Goal: Information Seeking & Learning: Learn about a topic

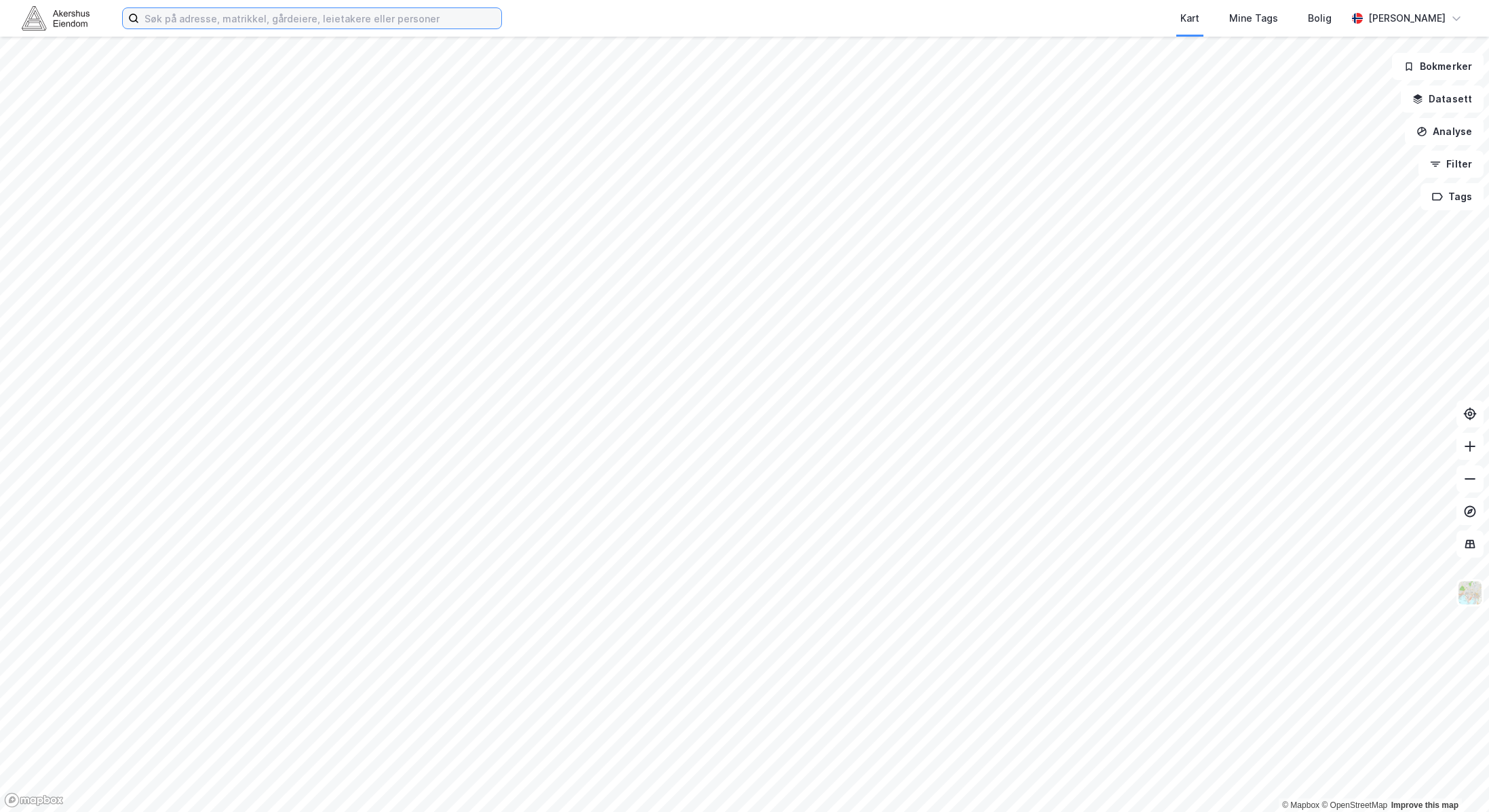
click at [278, 14] on input at bounding box center [320, 18] width 362 height 20
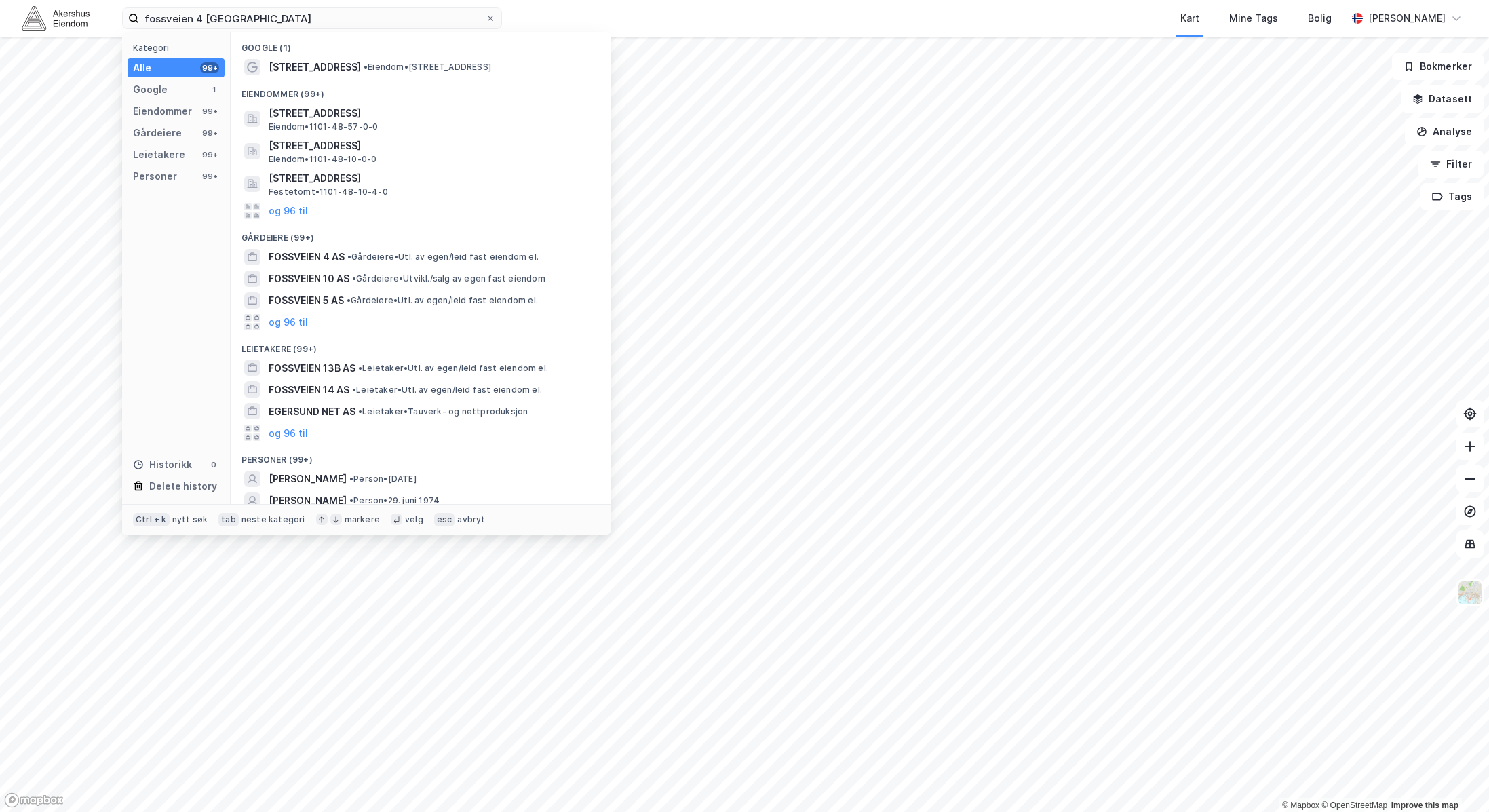
click at [388, 68] on span "• Eiendom • [STREET_ADDRESS]" at bounding box center [427, 67] width 128 height 10
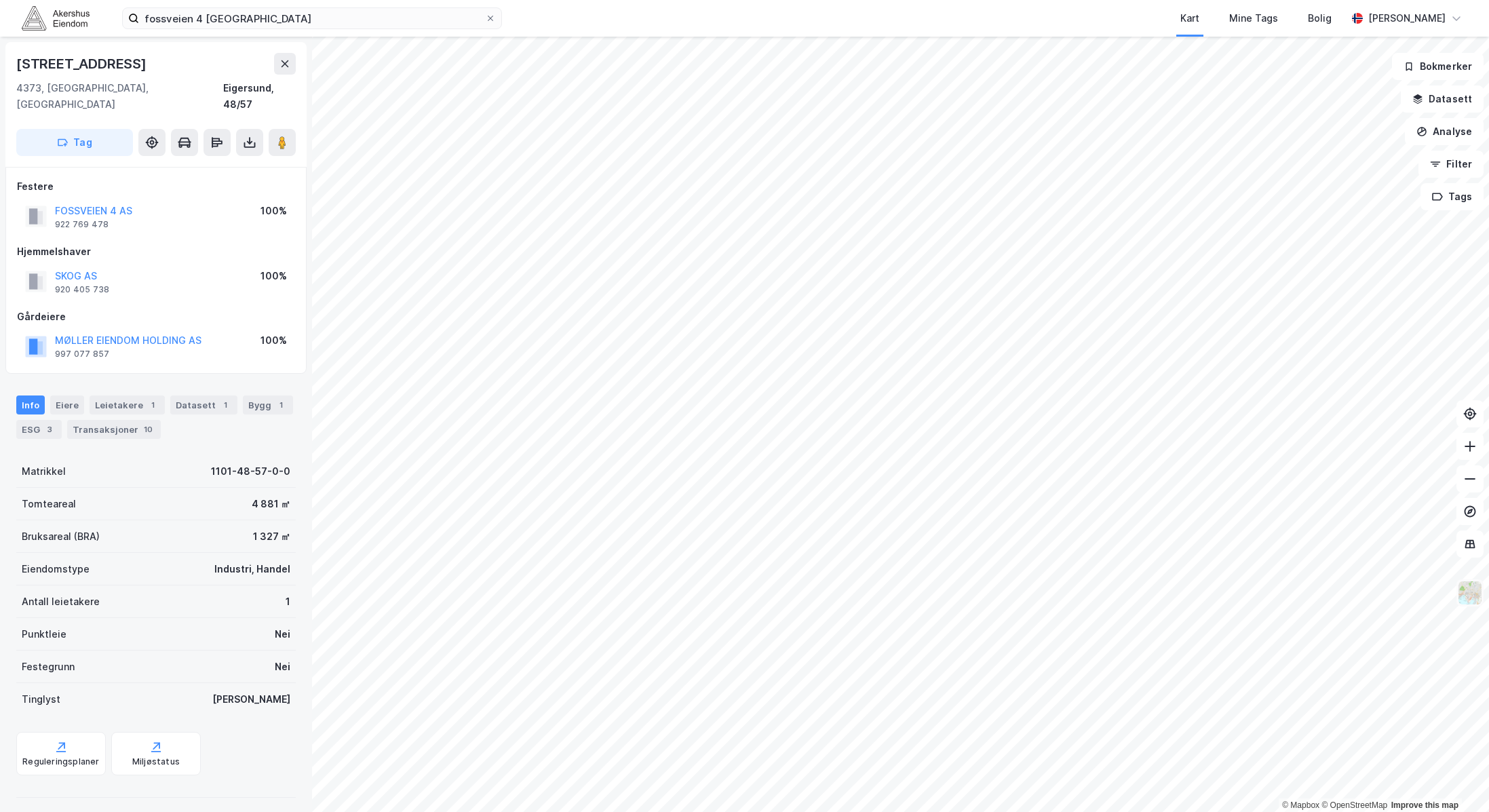
click at [1463, 597] on img at bounding box center [1470, 593] width 26 height 26
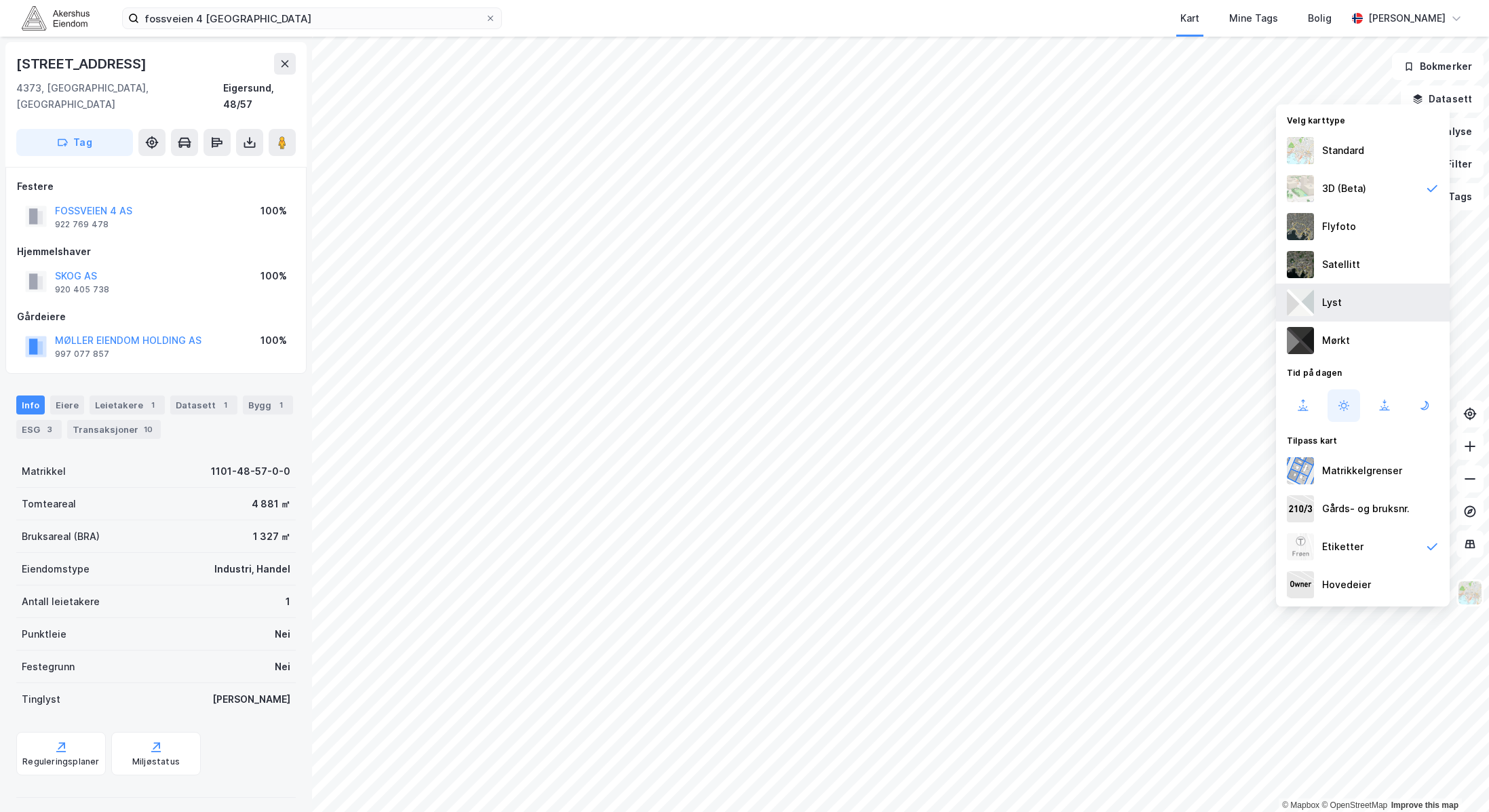
click at [1374, 302] on div "Lyst" at bounding box center [1363, 302] width 174 height 38
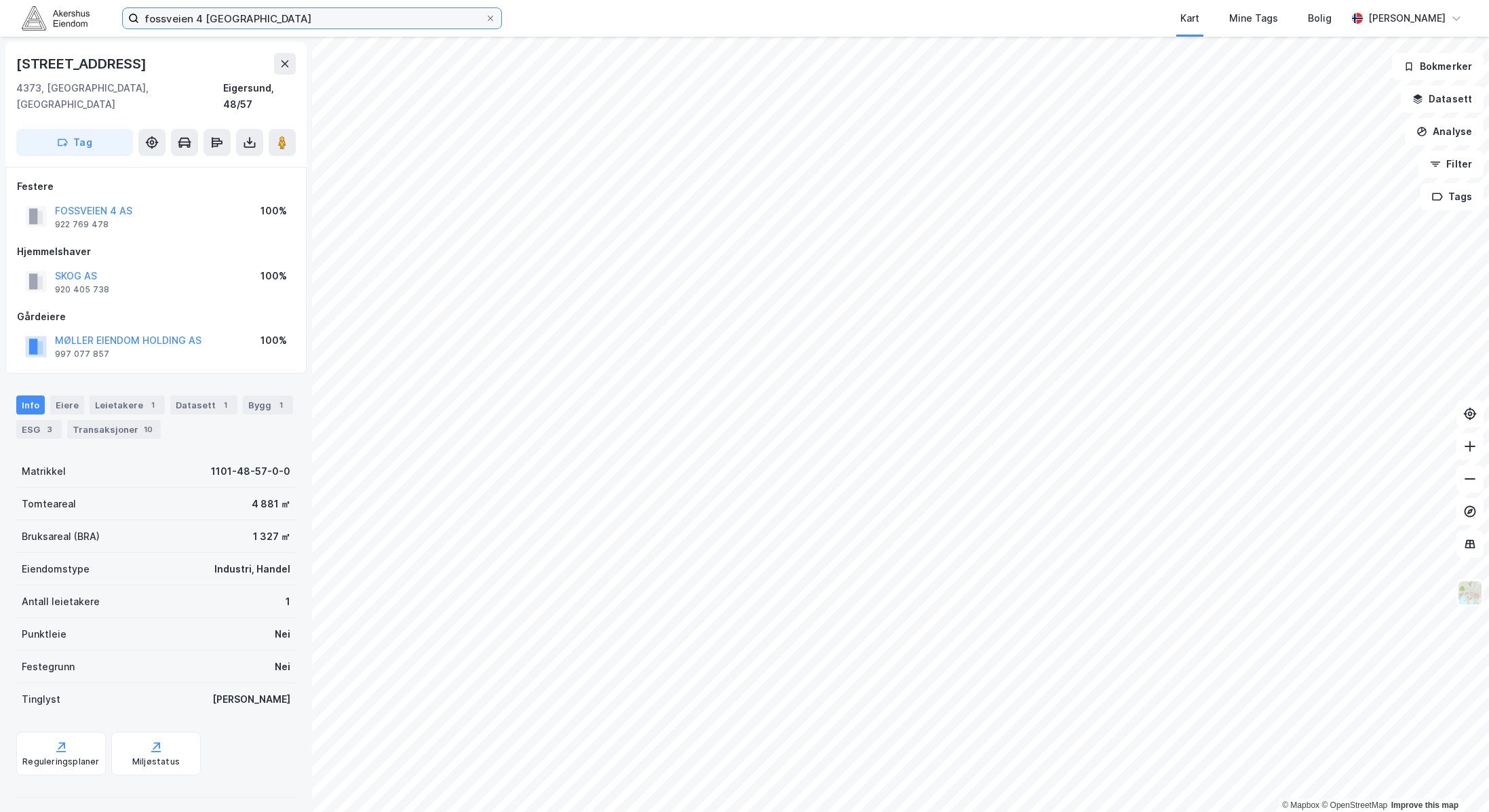
click at [174, 25] on input "fossveien 4 [GEOGRAPHIC_DATA]" at bounding box center [312, 18] width 346 height 20
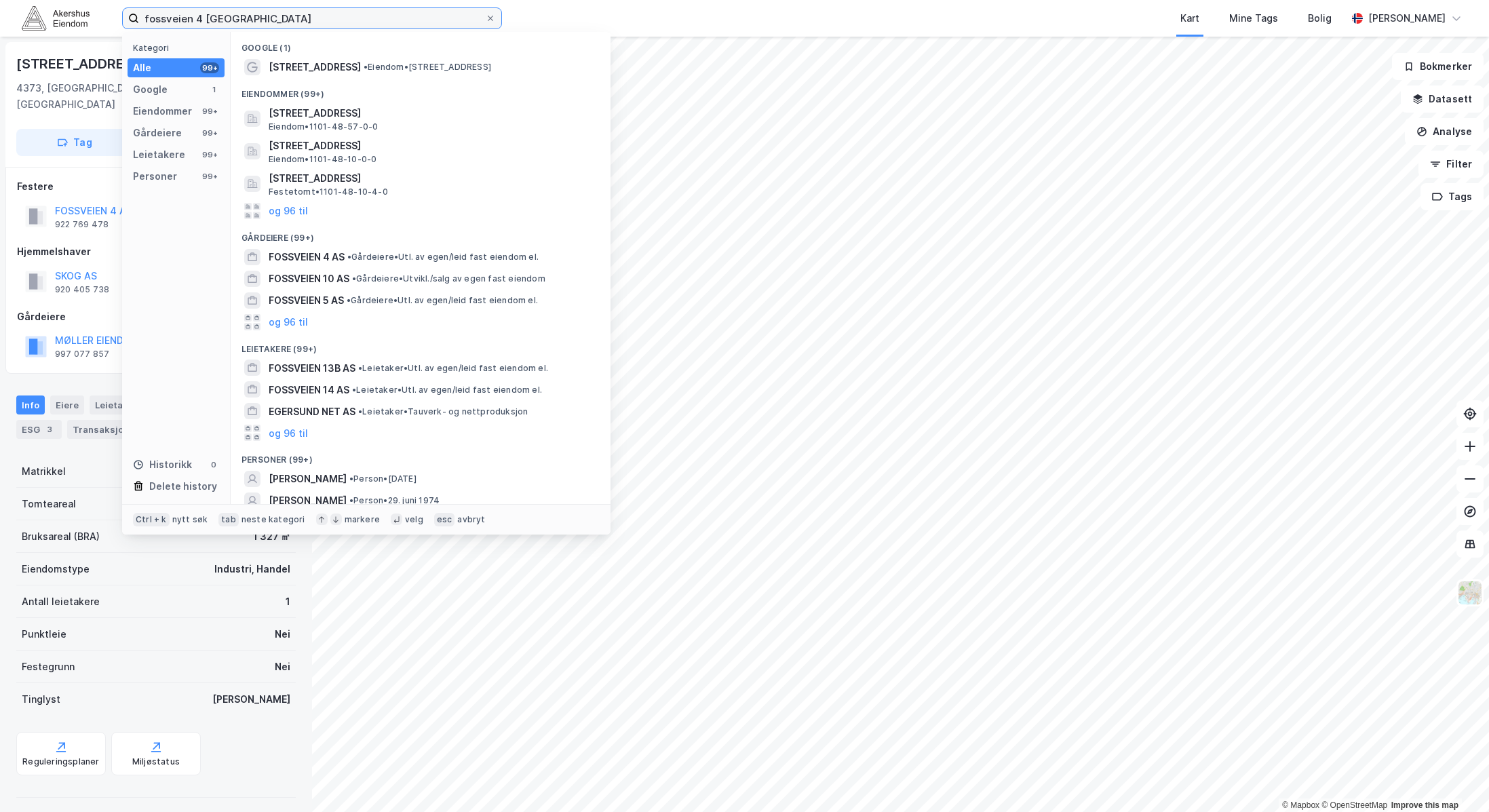
click at [174, 25] on input "fossveien 4 [GEOGRAPHIC_DATA]" at bounding box center [312, 18] width 346 height 20
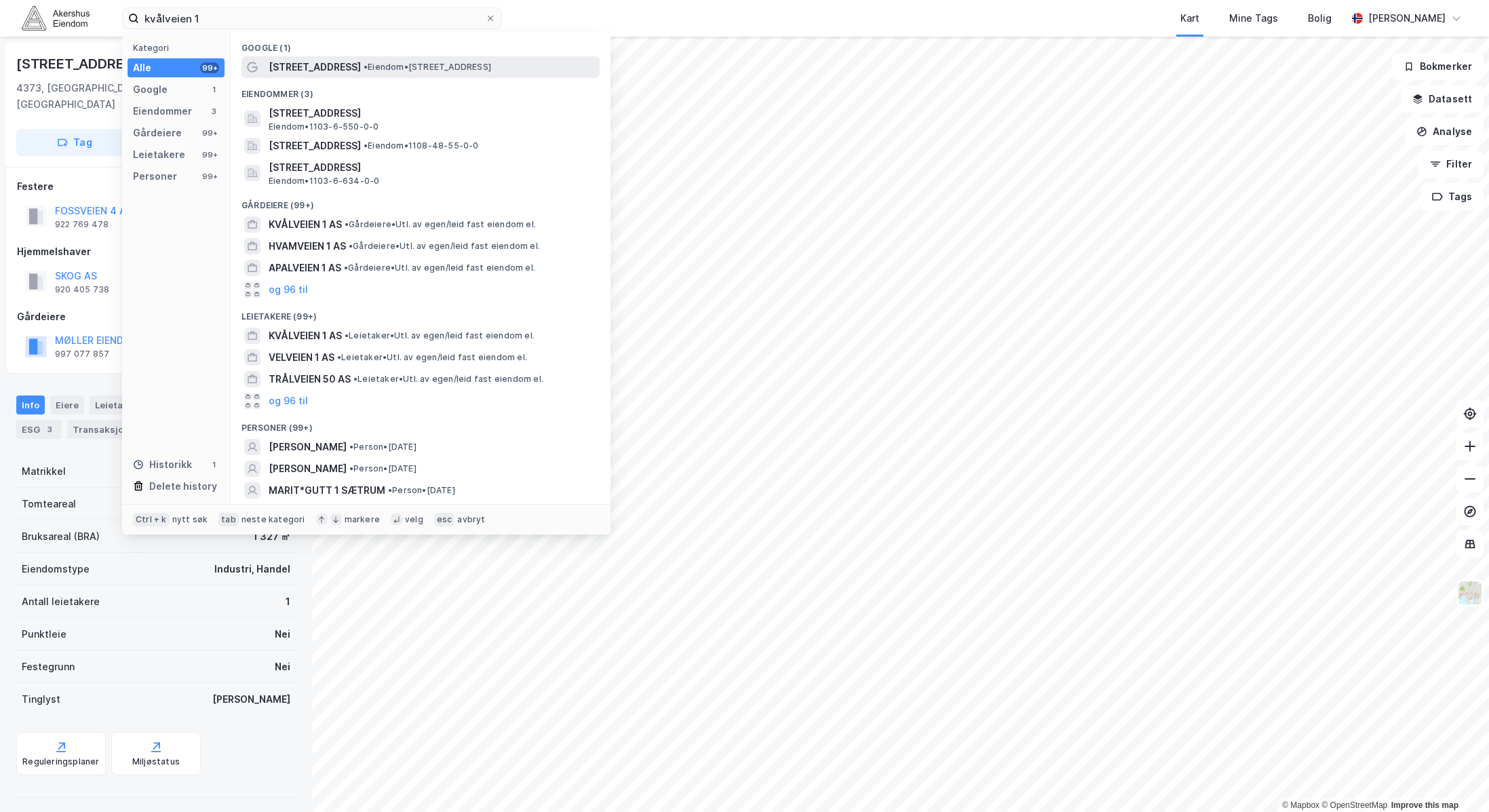
click at [448, 64] on span "• Eiendom • [STREET_ADDRESS]" at bounding box center [427, 67] width 128 height 10
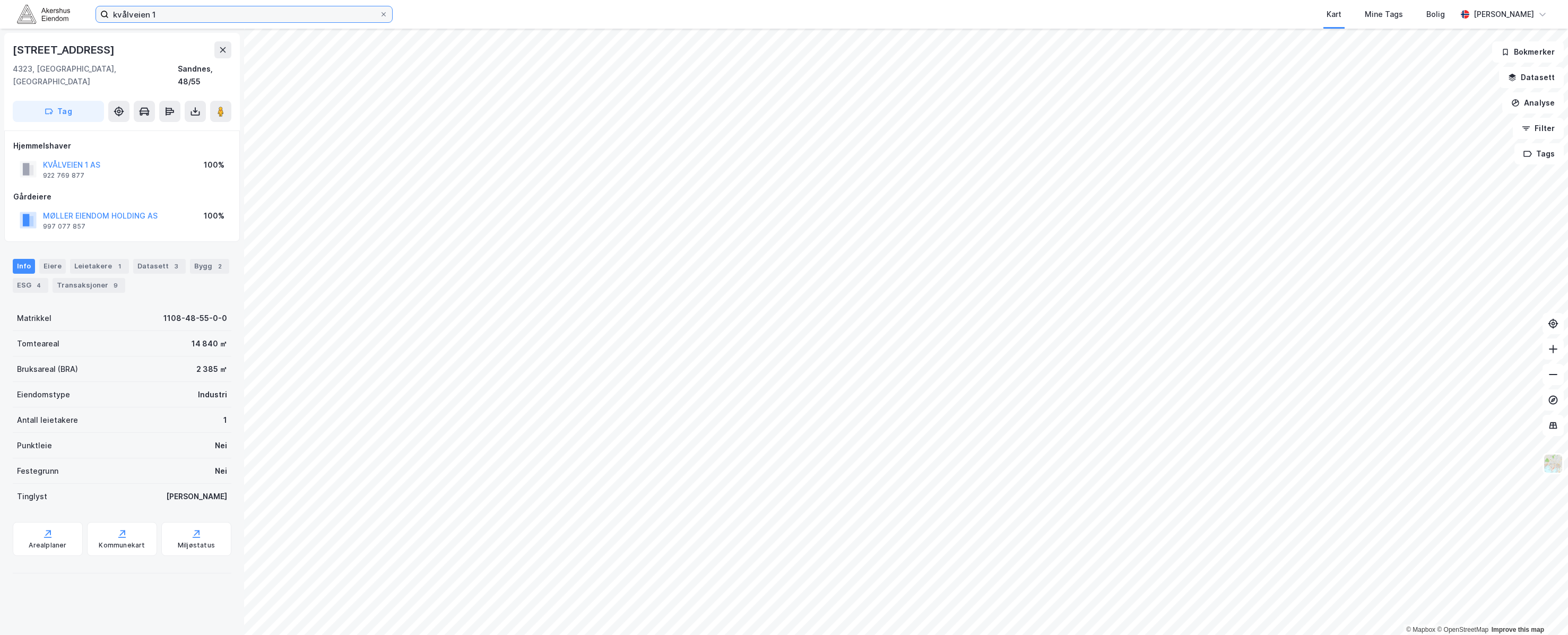
click at [215, 18] on input "kvålveien 1" at bounding box center [244, 14] width 270 height 16
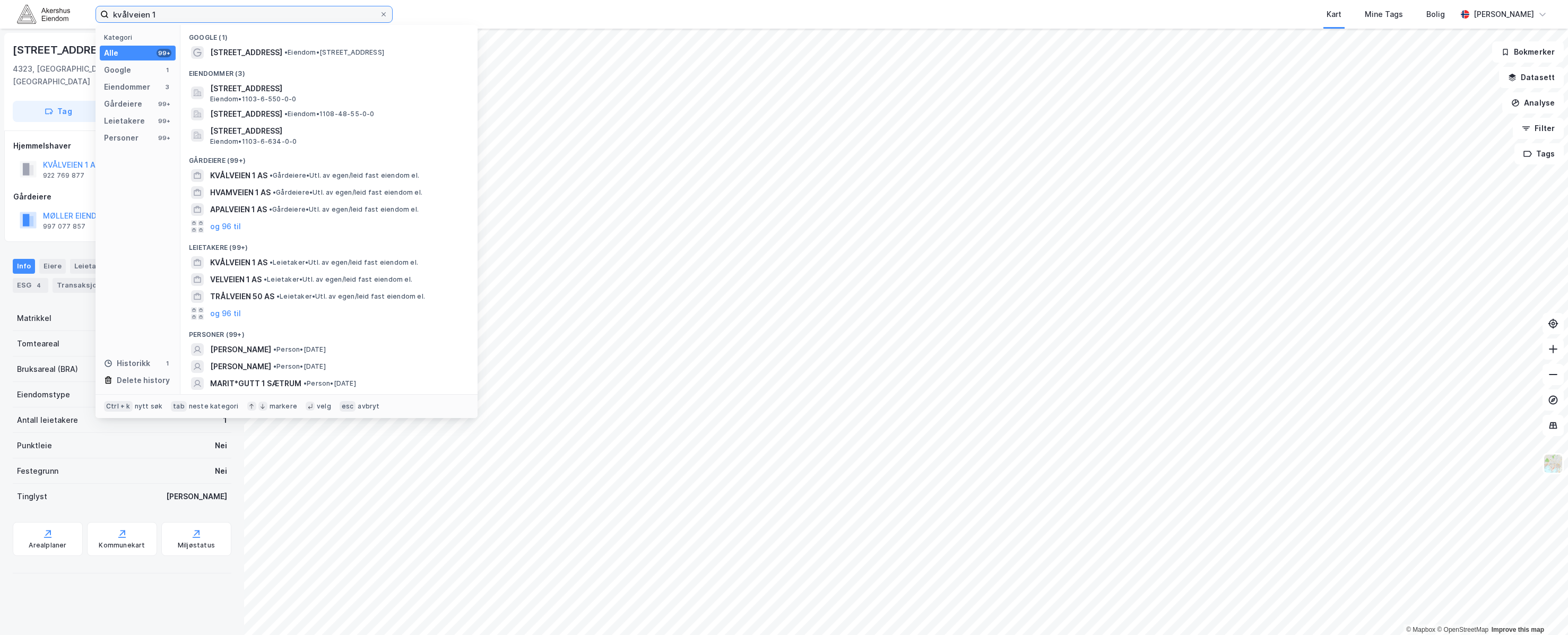
click at [215, 18] on input "kvålveien 1" at bounding box center [244, 14] width 270 height 16
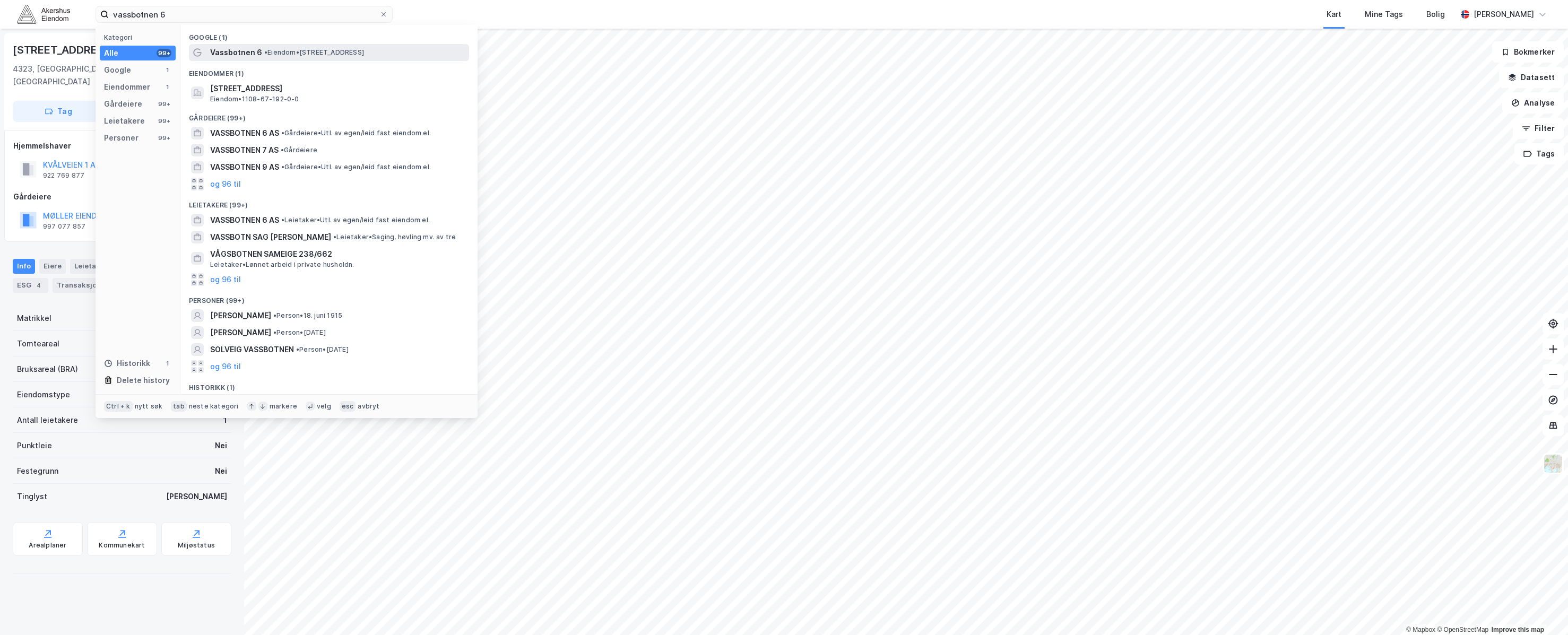
click at [238, 48] on span "Vassbotnen 6" at bounding box center [236, 52] width 52 height 13
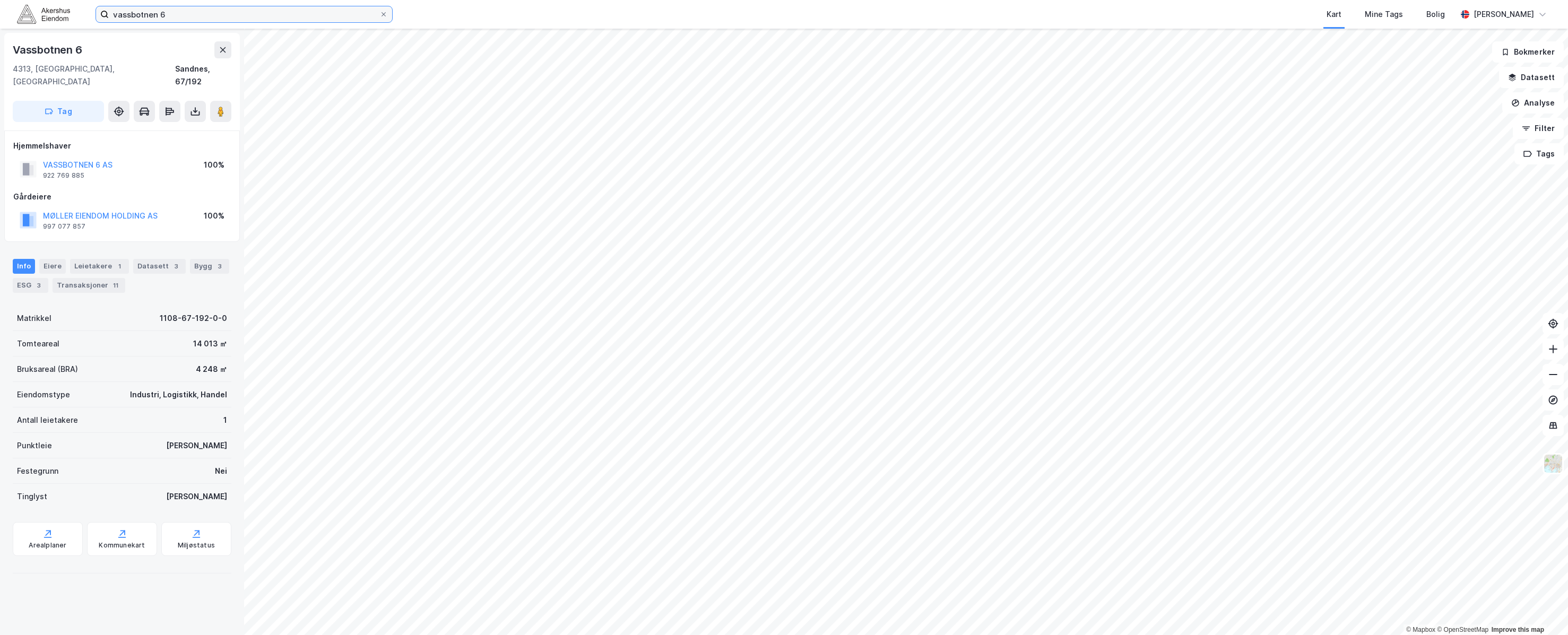
click at [247, 14] on input "vassbotnen 6" at bounding box center [244, 14] width 270 height 16
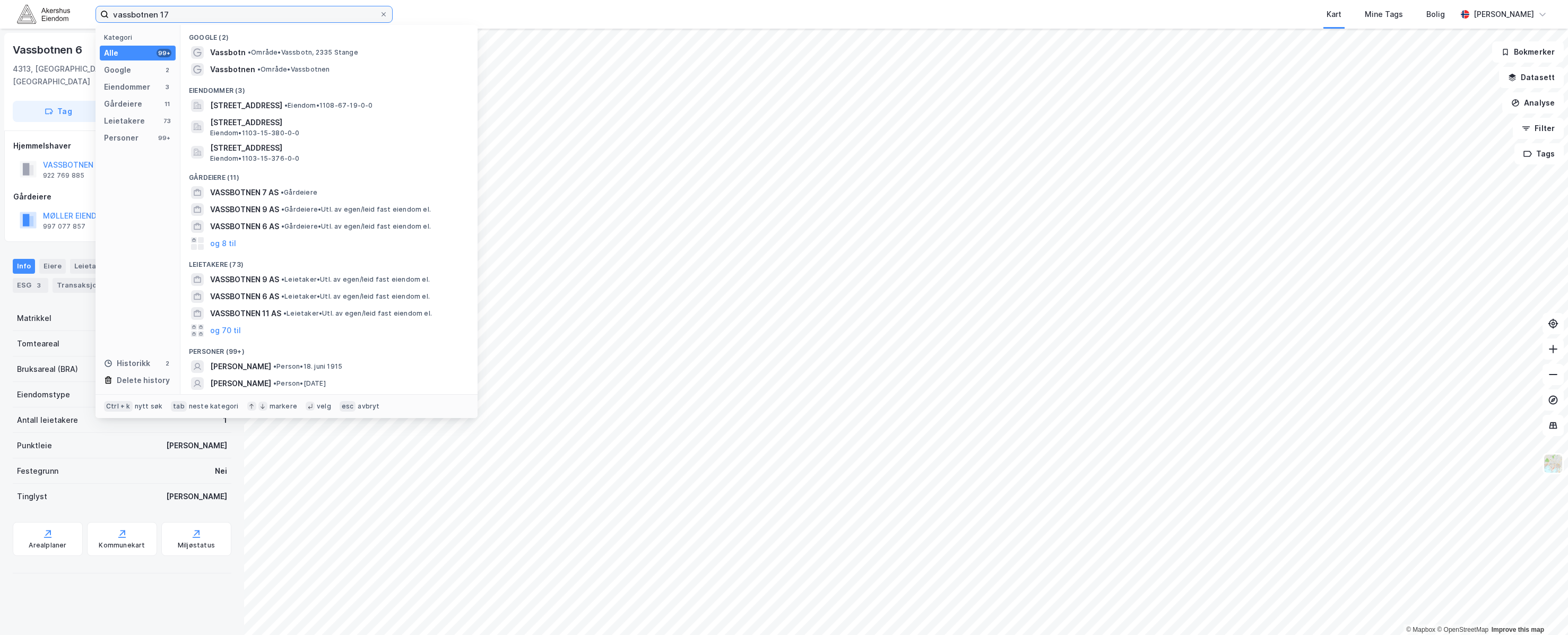
type input "vassbotnen 17"
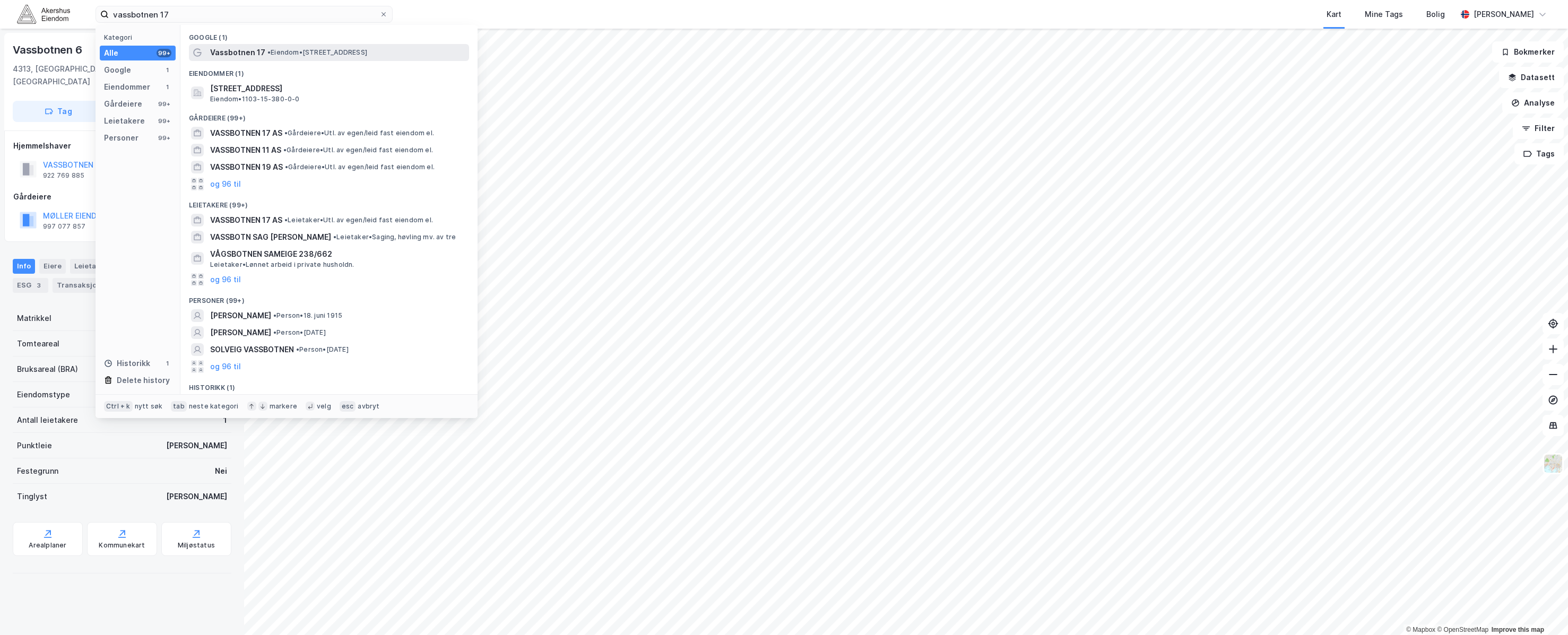
click at [251, 53] on span "Vassbotnen 17" at bounding box center [238, 52] width 55 height 13
